Goal: Use online tool/utility: Utilize a website feature to perform a specific function

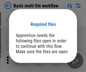
scroll to position [43, 0]
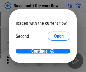
click at [54, 51] on span "Open" at bounding box center [59, 53] width 10 height 5
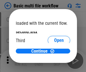
scroll to position [16, 0]
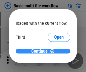
click at [41, 51] on span "Continue" at bounding box center [39, 51] width 16 height 5
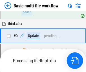
scroll to position [237, 0]
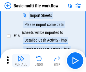
click at [21, 60] on img "button" at bounding box center [21, 58] width 7 height 7
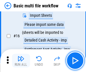
scroll to position [376, 0]
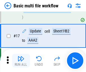
click at [21, 60] on img "button" at bounding box center [21, 58] width 7 height 7
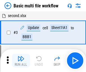
click at [21, 60] on img "button" at bounding box center [21, 58] width 7 height 7
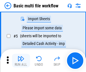
click at [21, 60] on img "button" at bounding box center [21, 58] width 7 height 7
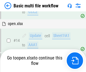
scroll to position [376, 0]
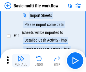
click at [21, 60] on img "button" at bounding box center [21, 58] width 7 height 7
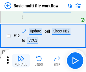
click at [21, 60] on img "button" at bounding box center [21, 58] width 7 height 7
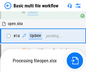
scroll to position [376, 0]
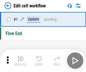
click at [21, 60] on img "button" at bounding box center [21, 58] width 7 height 7
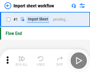
click at [21, 60] on img "button" at bounding box center [22, 58] width 7 height 7
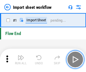
scroll to position [2, 0]
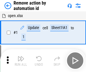
click at [21, 60] on img "button" at bounding box center [21, 58] width 7 height 7
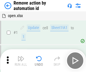
scroll to position [21, 0]
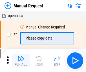
click at [21, 60] on img "button" at bounding box center [21, 58] width 7 height 7
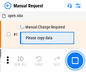
scroll to position [19, 0]
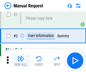
click at [21, 60] on img "button" at bounding box center [21, 58] width 7 height 7
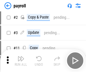
click at [21, 60] on img "button" at bounding box center [21, 58] width 7 height 7
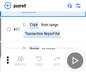
scroll to position [41, 0]
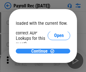
click at [41, 51] on span "Continue" at bounding box center [39, 51] width 16 height 5
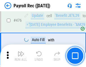
scroll to position [3013, 0]
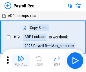
click at [21, 60] on img "button" at bounding box center [21, 58] width 7 height 7
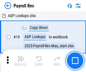
scroll to position [34, 0]
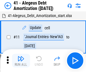
click at [21, 60] on img "button" at bounding box center [21, 58] width 7 height 7
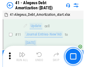
scroll to position [70, 0]
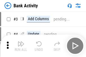
click at [21, 46] on img "button" at bounding box center [21, 44] width 7 height 7
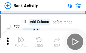
scroll to position [152, 0]
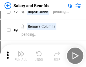
click at [21, 56] on img "button" at bounding box center [21, 54] width 7 height 7
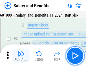
scroll to position [41, 0]
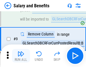
click at [21, 56] on img "button" at bounding box center [21, 54] width 7 height 7
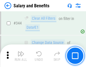
scroll to position [2647, 0]
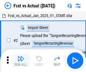
click at [21, 56] on img "button" at bounding box center [21, 58] width 7 height 7
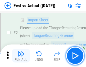
scroll to position [53, 0]
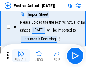
click at [21, 56] on img "button" at bounding box center [21, 54] width 7 height 7
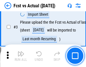
scroll to position [85, 0]
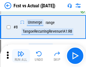
click at [21, 56] on img "button" at bounding box center [21, 54] width 7 height 7
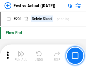
scroll to position [2676, 0]
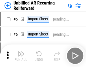
click at [21, 56] on img "button" at bounding box center [21, 54] width 7 height 7
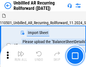
scroll to position [53, 0]
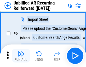
click at [21, 56] on img "button" at bounding box center [21, 54] width 7 height 7
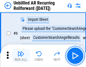
scroll to position [91, 0]
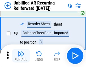
click at [21, 56] on img "button" at bounding box center [21, 54] width 7 height 7
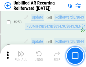
scroll to position [1920, 0]
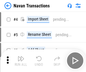
click at [21, 56] on img "button" at bounding box center [21, 58] width 7 height 7
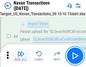
scroll to position [49, 0]
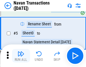
click at [21, 56] on img "button" at bounding box center [21, 54] width 7 height 7
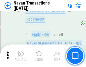
scroll to position [1833, 0]
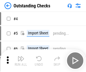
click at [21, 56] on img "button" at bounding box center [21, 58] width 7 height 7
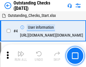
scroll to position [59, 0]
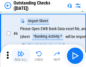
click at [21, 56] on img "button" at bounding box center [21, 54] width 7 height 7
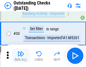
click at [21, 56] on img "button" at bounding box center [21, 54] width 7 height 7
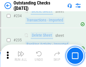
scroll to position [1717, 0]
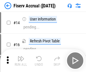
click at [21, 56] on img "button" at bounding box center [21, 58] width 7 height 7
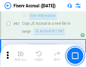
scroll to position [743, 0]
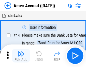
click at [21, 56] on img "button" at bounding box center [21, 54] width 7 height 7
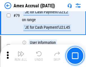
scroll to position [734, 0]
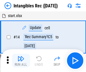
click at [21, 60] on img "button" at bounding box center [21, 58] width 7 height 7
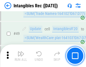
scroll to position [220, 0]
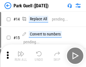
click at [21, 56] on img "button" at bounding box center [21, 54] width 7 height 7
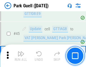
scroll to position [707, 0]
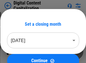
click at [21, 47] on img "button" at bounding box center [21, 49] width 7 height 7
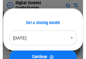
scroll to position [53, 0]
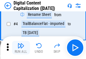
click at [21, 47] on img "button" at bounding box center [21, 45] width 7 height 7
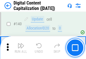
scroll to position [600, 0]
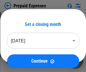
click at [21, 56] on img "button" at bounding box center [21, 58] width 7 height 7
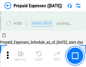
scroll to position [1554, 0]
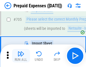
click at [21, 56] on img "button" at bounding box center [21, 54] width 7 height 7
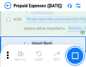
scroll to position [1583, 0]
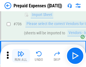
click at [21, 56] on img "button" at bounding box center [21, 54] width 7 height 7
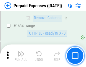
scroll to position [5504, 0]
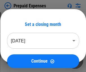
click at [21, 60] on img "button" at bounding box center [21, 58] width 7 height 7
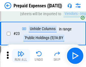
click at [21, 56] on img "button" at bounding box center [21, 54] width 7 height 7
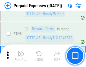
scroll to position [1969, 0]
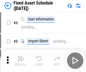
click at [21, 60] on img "button" at bounding box center [21, 58] width 7 height 7
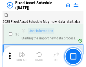
scroll to position [59, 0]
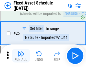
click at [21, 56] on img "button" at bounding box center [21, 54] width 7 height 7
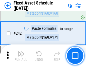
scroll to position [1751, 0]
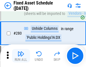
click at [21, 56] on img "button" at bounding box center [21, 54] width 7 height 7
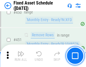
scroll to position [2527, 0]
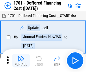
click at [21, 60] on img "button" at bounding box center [21, 58] width 7 height 7
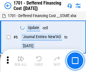
scroll to position [68, 0]
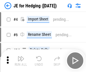
click at [21, 56] on img "button" at bounding box center [21, 58] width 7 height 7
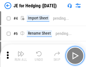
scroll to position [32, 0]
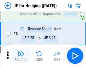
click at [21, 56] on img "button" at bounding box center [21, 54] width 7 height 7
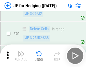
scroll to position [366, 0]
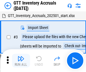
click at [21, 56] on img "button" at bounding box center [21, 58] width 7 height 7
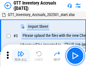
scroll to position [36, 0]
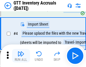
click at [21, 56] on img "button" at bounding box center [21, 54] width 7 height 7
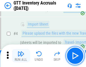
scroll to position [65, 0]
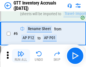
click at [21, 56] on img "button" at bounding box center [21, 54] width 7 height 7
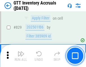
scroll to position [4291, 0]
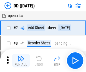
click at [21, 60] on img "button" at bounding box center [21, 58] width 7 height 7
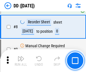
scroll to position [55, 0]
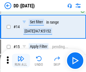
click at [21, 60] on img "button" at bounding box center [21, 58] width 7 height 7
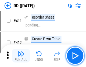
scroll to position [2562, 0]
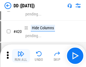
click at [21, 56] on img "button" at bounding box center [21, 54] width 7 height 7
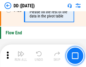
scroll to position [2706, 0]
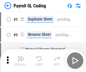
click at [21, 60] on img "button" at bounding box center [21, 58] width 7 height 7
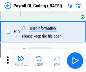
click at [21, 60] on img "button" at bounding box center [21, 58] width 7 height 7
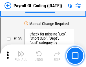
scroll to position [1326, 0]
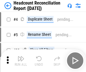
click at [21, 60] on img "button" at bounding box center [21, 58] width 7 height 7
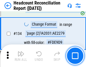
scroll to position [680, 0]
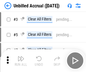
click at [21, 60] on img "button" at bounding box center [21, 58] width 7 height 7
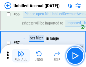
scroll to position [619, 0]
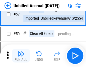
click at [21, 56] on img "button" at bounding box center [21, 54] width 7 height 7
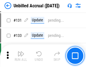
scroll to position [1684, 0]
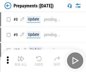
click at [21, 60] on img "button" at bounding box center [21, 58] width 7 height 7
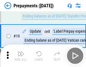
scroll to position [35, 0]
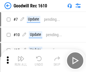
click at [21, 60] on img "button" at bounding box center [21, 58] width 7 height 7
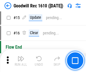
scroll to position [97, 0]
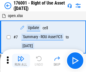
click at [21, 60] on img "button" at bounding box center [21, 58] width 7 height 7
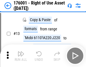
scroll to position [36, 0]
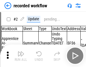
click at [21, 56] on img "button" at bounding box center [21, 54] width 7 height 7
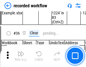
scroll to position [1767, 0]
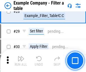
scroll to position [517, 0]
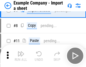
click at [21, 56] on img "button" at bounding box center [21, 54] width 7 height 7
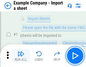
scroll to position [47, 0]
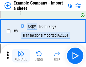
click at [21, 56] on img "button" at bounding box center [21, 54] width 7 height 7
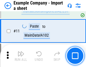
scroll to position [125, 0]
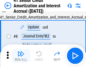
click at [21, 56] on img "button" at bounding box center [21, 54] width 7 height 7
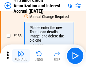
click at [21, 56] on img "button" at bounding box center [21, 54] width 7 height 7
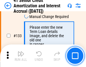
scroll to position [591, 0]
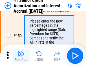
click at [21, 56] on img "button" at bounding box center [21, 54] width 7 height 7
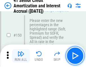
scroll to position [650, 0]
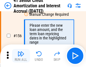
click at [21, 56] on img "button" at bounding box center [21, 54] width 7 height 7
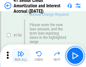
scroll to position [689, 0]
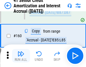
click at [21, 56] on img "button" at bounding box center [21, 54] width 7 height 7
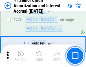
scroll to position [1266, 0]
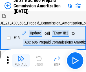
click at [21, 56] on img "button" at bounding box center [21, 58] width 7 height 7
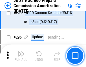
scroll to position [1040, 0]
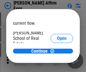
click at [57, 66] on span "Open" at bounding box center [62, 68] width 10 height 5
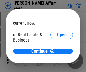
click at [57, 59] on span "Open" at bounding box center [62, 61] width 10 height 5
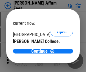
click at [57, 53] on span "Open" at bounding box center [62, 55] width 10 height 5
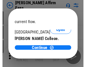
scroll to position [89, 0]
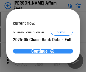
click at [41, 51] on span "Continue" at bounding box center [39, 51] width 16 height 5
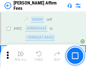
scroll to position [1537, 0]
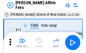
scroll to position [6, 0]
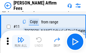
click at [21, 42] on img "button" at bounding box center [21, 39] width 7 height 7
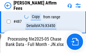
scroll to position [1483, 0]
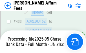
scroll to position [1483, 0]
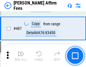
scroll to position [1476, 0]
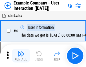
click at [21, 56] on img "button" at bounding box center [21, 54] width 7 height 7
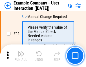
scroll to position [122, 0]
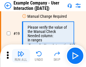
click at [21, 56] on img "button" at bounding box center [21, 54] width 7 height 7
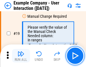
click at [21, 56] on img "button" at bounding box center [21, 54] width 7 height 7
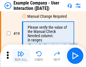
click at [21, 56] on img "button" at bounding box center [21, 54] width 7 height 7
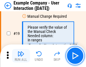
scroll to position [156, 0]
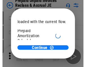
scroll to position [34, 0]
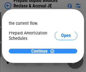
click at [41, 51] on span "Continue" at bounding box center [39, 51] width 16 height 5
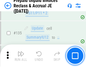
scroll to position [733, 0]
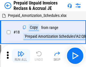
click at [21, 56] on img "button" at bounding box center [21, 54] width 7 height 7
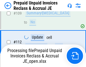
scroll to position [432, 0]
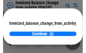
scroll to position [41, 0]
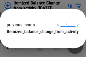
click at [41, 41] on span "Continue" at bounding box center [39, 43] width 16 height 5
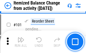
scroll to position [946, 0]
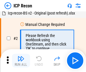
click at [21, 60] on img "button" at bounding box center [21, 58] width 7 height 7
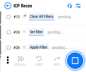
click at [21, 60] on img "button" at bounding box center [21, 58] width 7 height 7
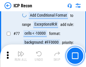
scroll to position [508, 0]
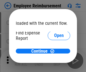
click at [54, 66] on span "Open" at bounding box center [59, 68] width 10 height 5
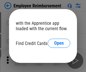
scroll to position [33, 0]
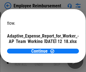
click at [63, 47] on span "Open" at bounding box center [68, 49] width 10 height 5
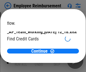
scroll to position [59, 0]
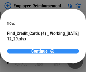
click at [41, 51] on span "Continue" at bounding box center [39, 51] width 16 height 5
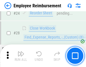
scroll to position [264, 0]
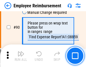
click at [21, 56] on img "button" at bounding box center [21, 54] width 7 height 7
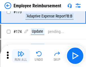
click at [21, 56] on img "button" at bounding box center [21, 54] width 7 height 7
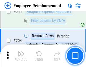
scroll to position [1430, 0]
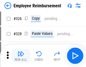
click at [21, 56] on img "button" at bounding box center [21, 54] width 7 height 7
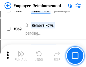
click at [21, 56] on img "button" at bounding box center [21, 54] width 7 height 7
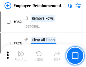
scroll to position [2914, 0]
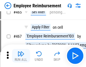
click at [21, 56] on img "button" at bounding box center [21, 54] width 7 height 7
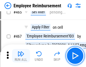
click at [21, 56] on img "button" at bounding box center [21, 54] width 7 height 7
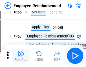
click at [21, 56] on img "button" at bounding box center [21, 54] width 7 height 7
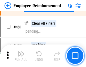
scroll to position [3491, 0]
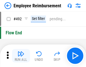
click at [21, 56] on img "button" at bounding box center [21, 54] width 7 height 7
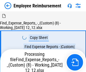
scroll to position [19, 0]
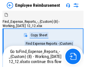
scroll to position [19, 0]
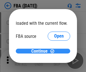
click at [41, 51] on span "Continue" at bounding box center [39, 51] width 16 height 5
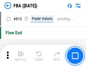
scroll to position [5061, 0]
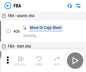
scroll to position [6, 0]
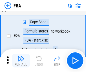
click at [21, 60] on img "button" at bounding box center [21, 58] width 7 height 7
